Goal: Task Accomplishment & Management: Manage account settings

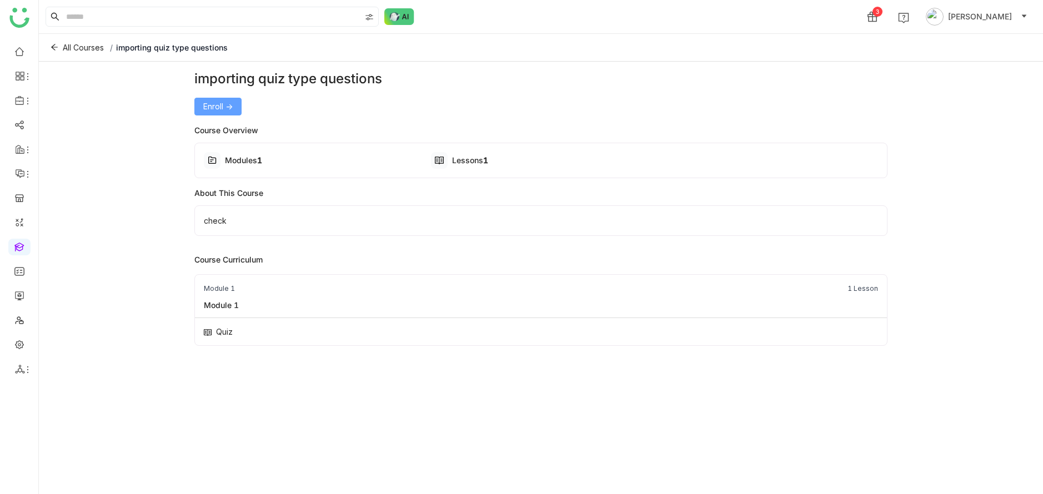
click at [220, 107] on span "Enroll ->" at bounding box center [217, 106] width 29 height 12
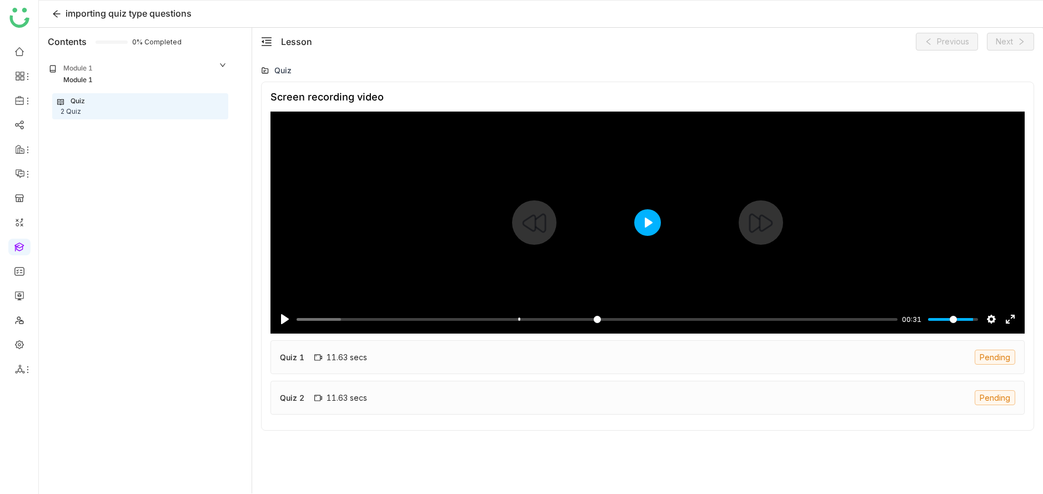
click at [653, 223] on button "Play" at bounding box center [647, 222] width 27 height 27
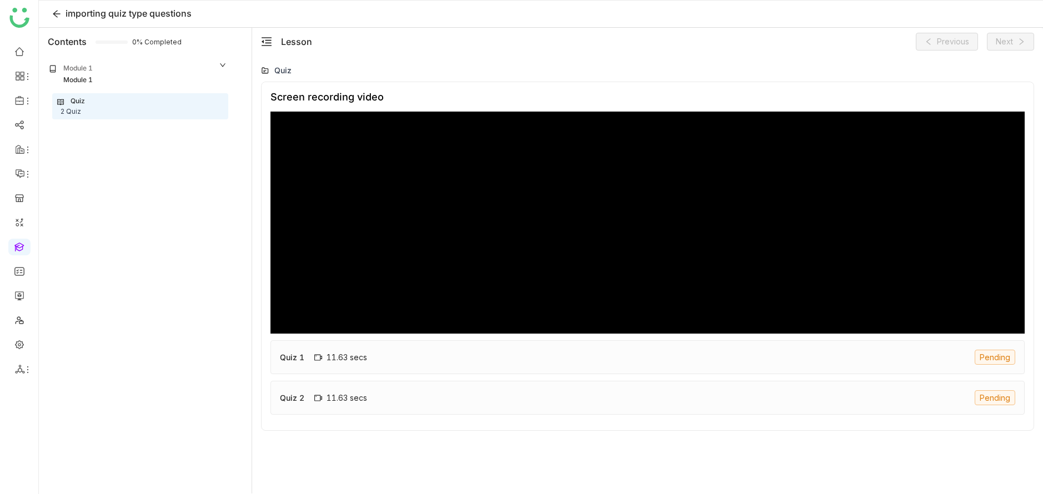
click at [653, 223] on div at bounding box center [647, 223] width 754 height 222
type input "*****"
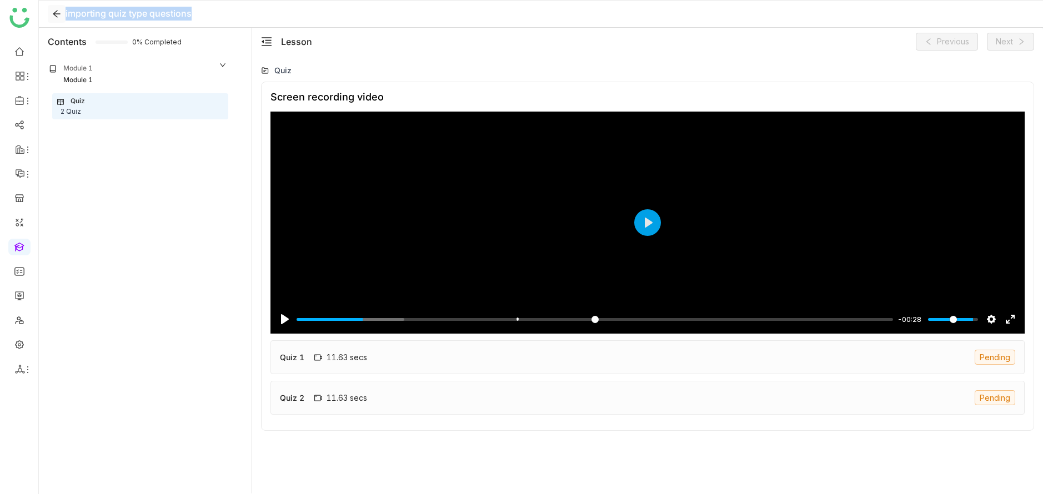
drag, startPoint x: 193, startPoint y: 14, endPoint x: 63, endPoint y: 17, distance: 129.9
click at [63, 17] on div "importing quiz type questions" at bounding box center [541, 14] width 1004 height 27
copy span "importing quiz type questions"
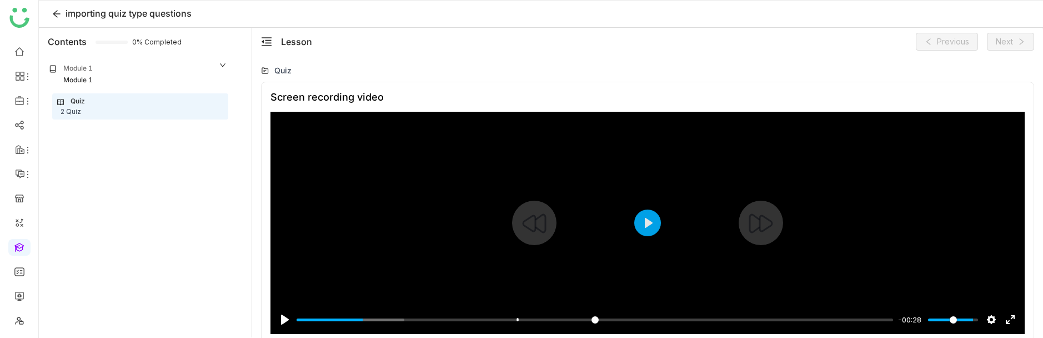
scroll to position [93, 0]
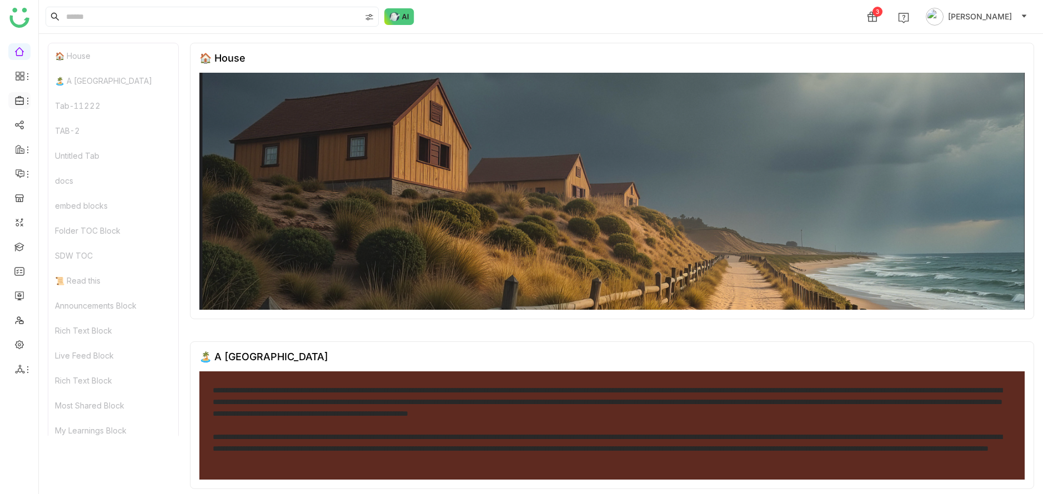
click at [24, 104] on icon at bounding box center [27, 101] width 9 height 9
click at [73, 160] on link "Library" at bounding box center [77, 164] width 72 height 8
click at [19, 248] on link at bounding box center [19, 246] width 10 height 9
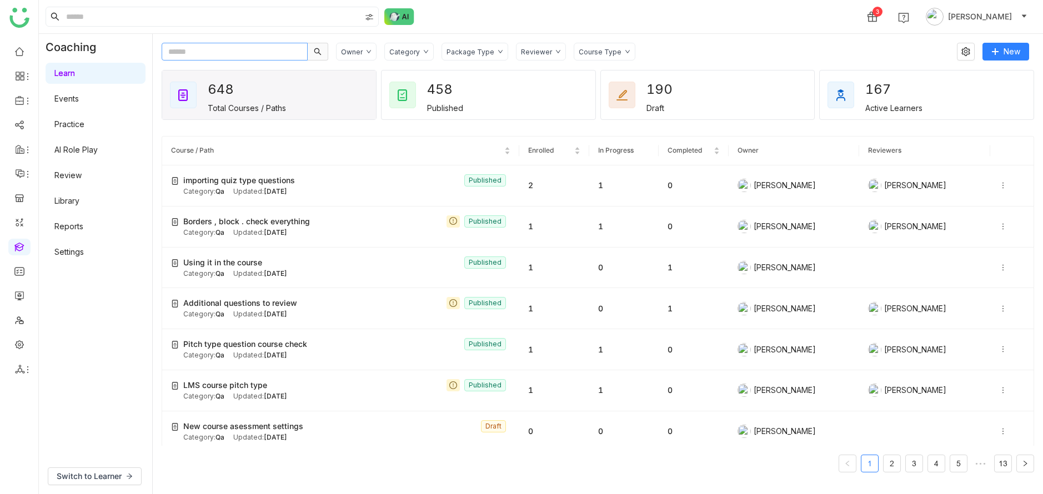
click at [257, 51] on input "text" at bounding box center [235, 52] width 146 height 18
paste input "**********"
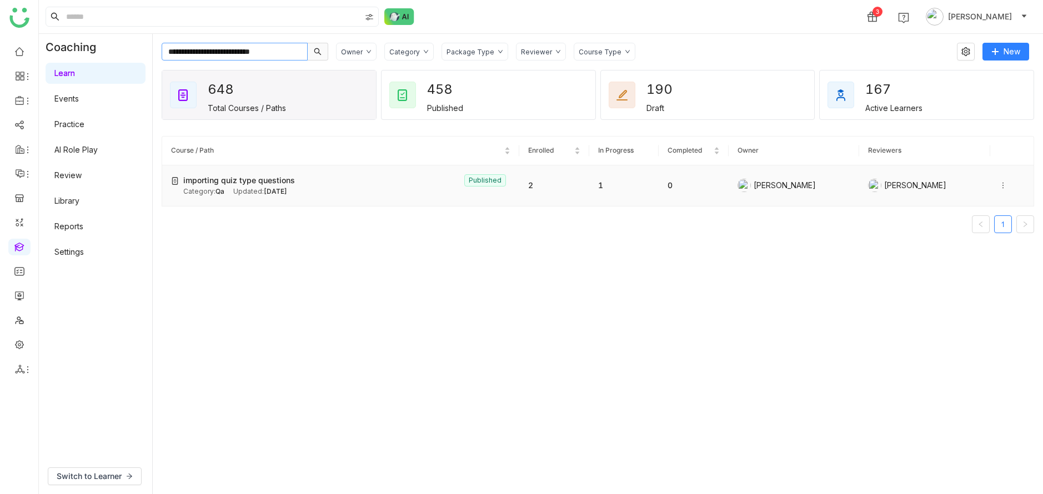
type input "**********"
click at [1000, 180] on div at bounding box center [1012, 185] width 26 height 12
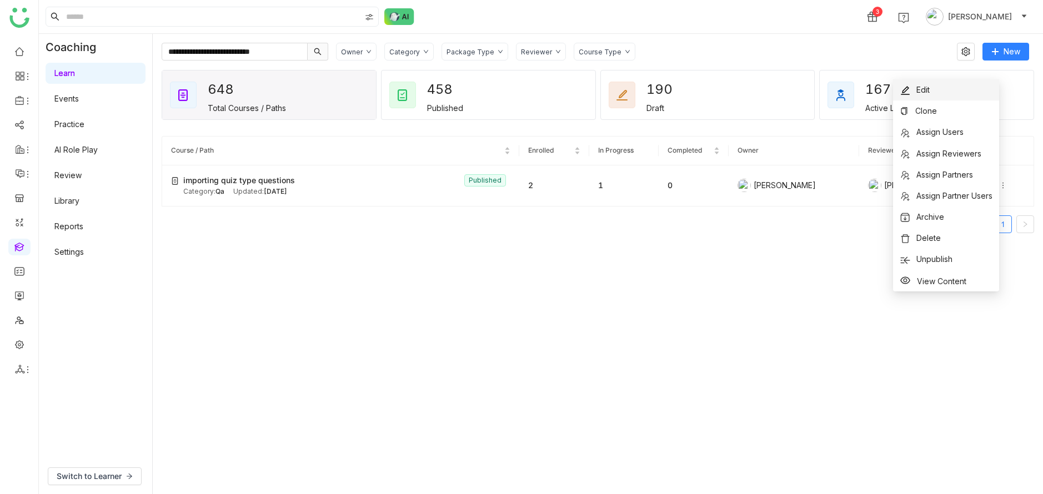
click at [923, 91] on span "Edit" at bounding box center [922, 89] width 13 height 9
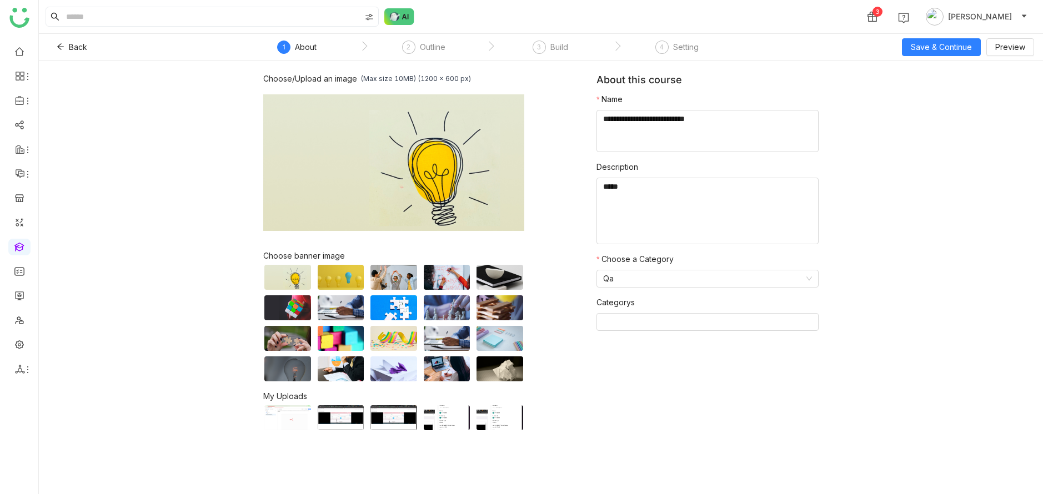
click at [581, 43] on nz-step "3 Build" at bounding box center [550, 51] width 127 height 20
click at [547, 43] on div "3 Build" at bounding box center [550, 51] width 36 height 20
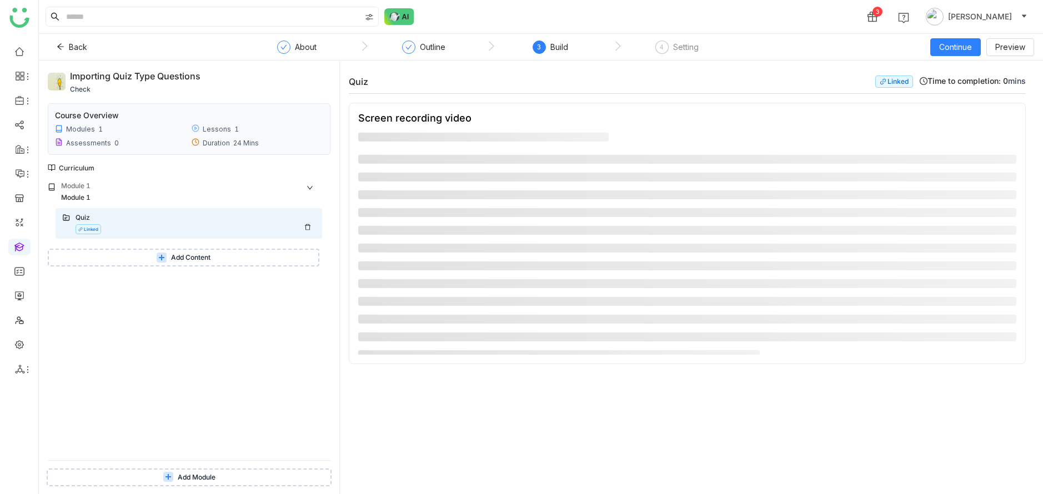
click at [182, 224] on div "Quiz" at bounding box center [196, 219] width 240 height 12
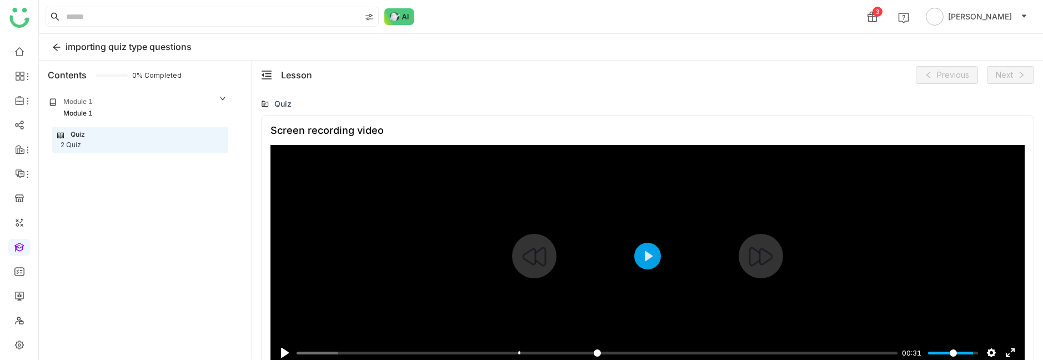
scroll to position [104, 0]
